Goal: Book appointment/travel/reservation

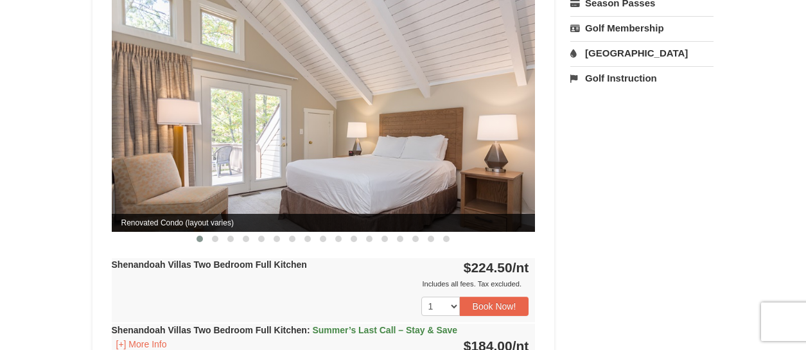
scroll to position [450, 0]
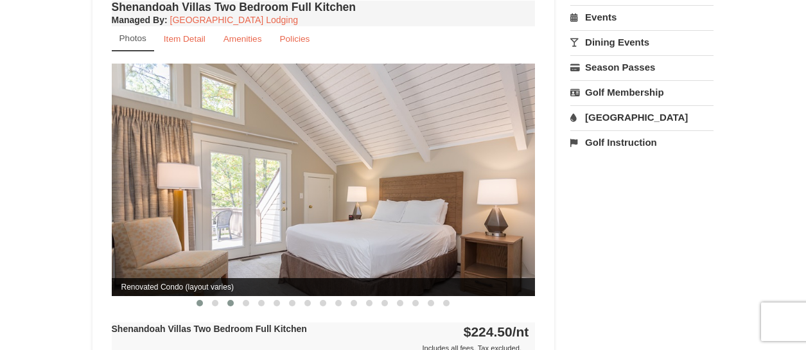
click at [224, 297] on button at bounding box center [230, 303] width 15 height 13
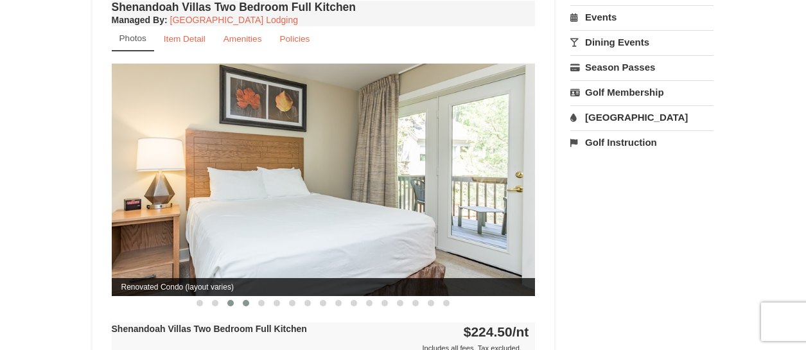
click at [245, 300] on span at bounding box center [246, 303] width 6 height 6
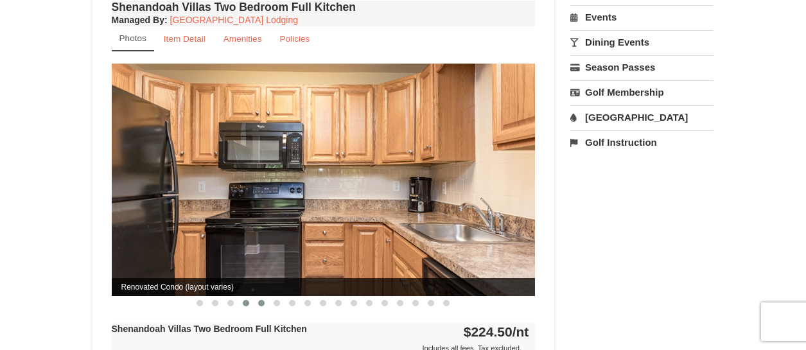
click at [257, 297] on button at bounding box center [261, 303] width 15 height 13
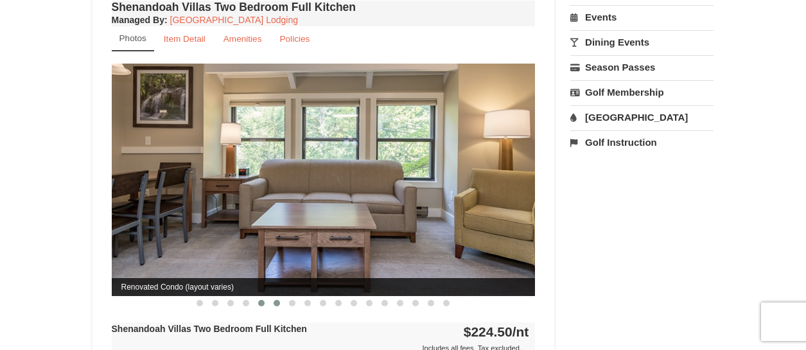
click at [276, 300] on span at bounding box center [277, 303] width 6 height 6
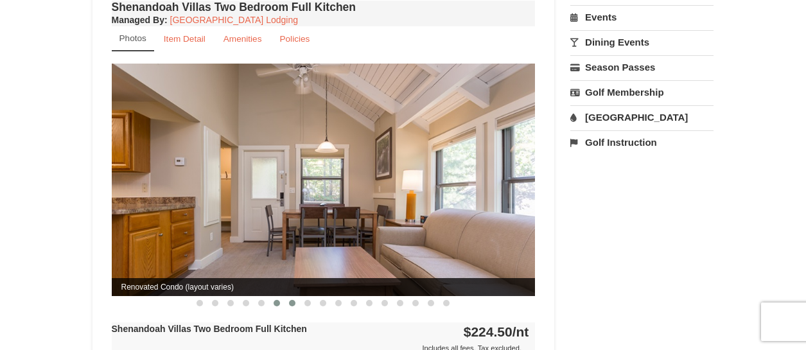
click at [291, 300] on span at bounding box center [292, 303] width 6 height 6
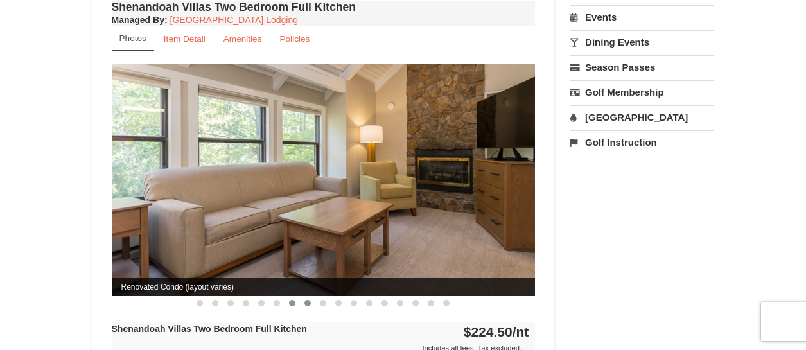
click at [305, 300] on span at bounding box center [308, 303] width 6 height 6
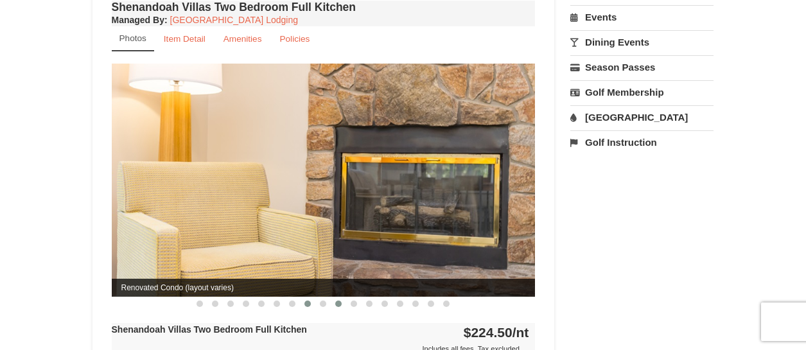
click at [339, 301] on span at bounding box center [338, 304] width 6 height 6
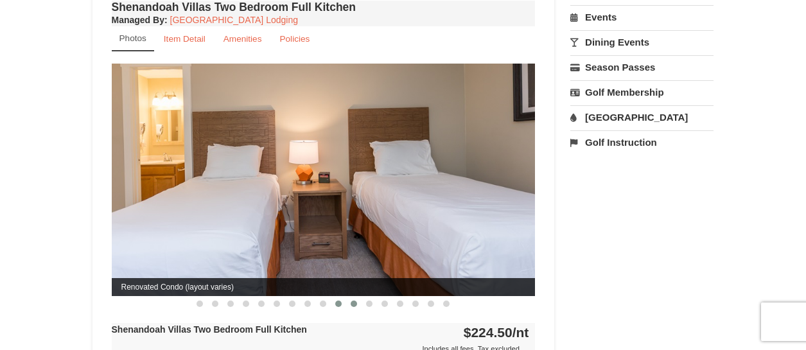
click at [355, 301] on span at bounding box center [354, 304] width 6 height 6
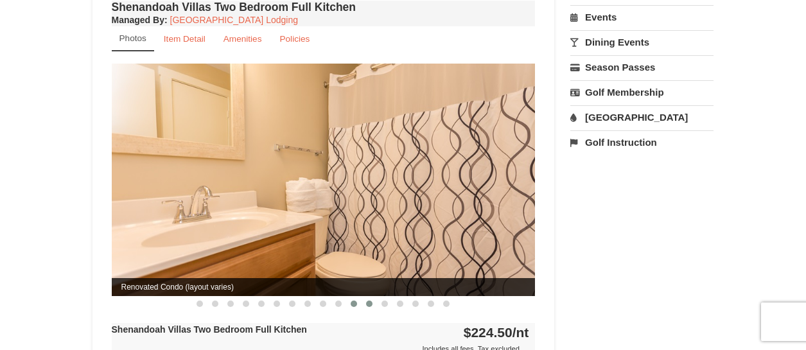
click at [367, 301] on span at bounding box center [369, 304] width 6 height 6
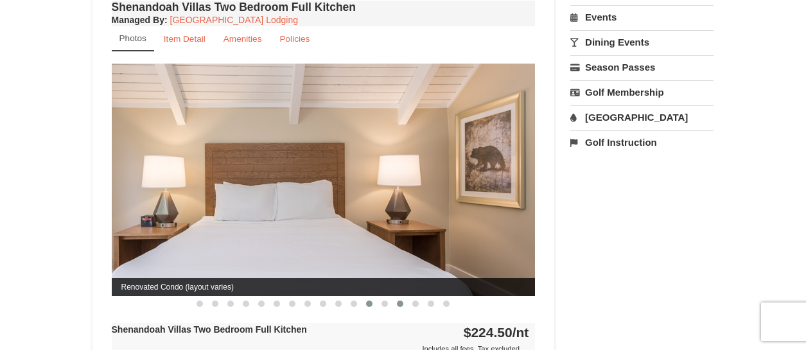
click at [400, 301] on span at bounding box center [400, 304] width 6 height 6
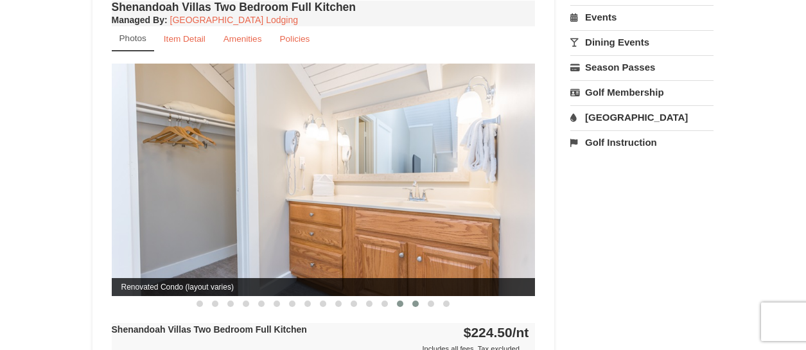
click at [411, 298] on button at bounding box center [415, 304] width 15 height 13
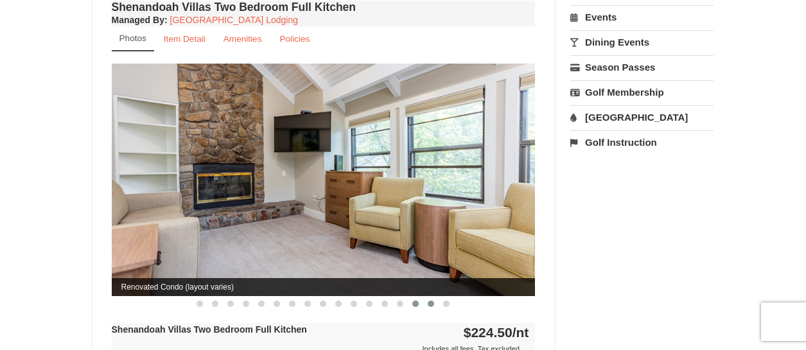
click at [427, 298] on button at bounding box center [430, 304] width 15 height 13
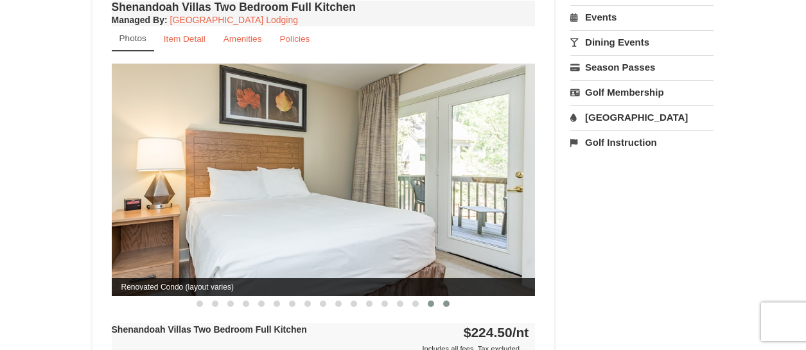
click at [443, 298] on button at bounding box center [446, 304] width 15 height 13
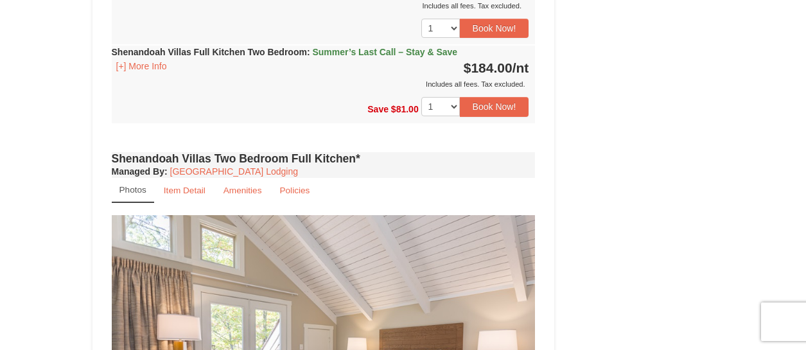
scroll to position [900, 0]
